Goal: Use online tool/utility: Use online tool/utility

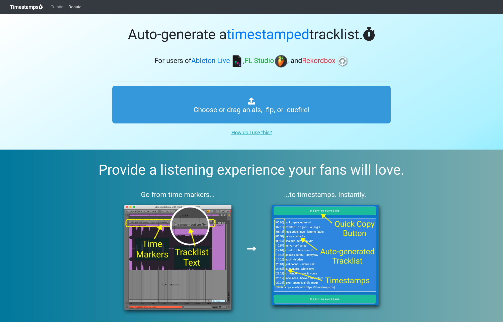
type input "C:\fakepath\Tiësto Mix.als"
click at [31, 7] on link "Timestamps" at bounding box center [26, 7] width 33 height 10
click at [30, 8] on link "Timestamps" at bounding box center [26, 7] width 33 height 10
type input "C:\fakepath\Tiësto Mix.als"
